Goal: Information Seeking & Learning: Learn about a topic

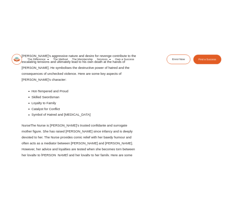
scroll to position [2436, 0]
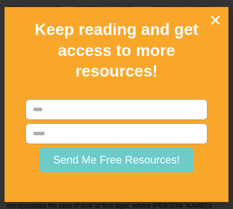
scroll to position [3827, 0]
click at [214, 18] on icon "Close" at bounding box center [215, 20] width 12 height 12
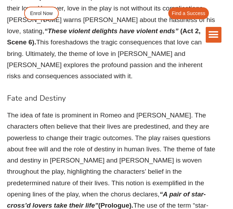
scroll to position [4102, 0]
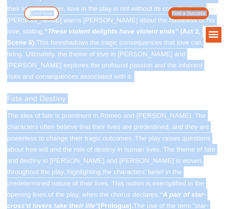
drag, startPoint x: 6, startPoint y: 26, endPoint x: 82, endPoint y: 122, distance: 123.4
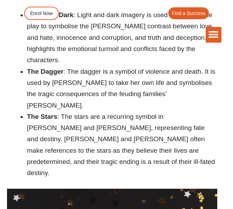
scroll to position [6372, 0]
